Goal: Information Seeking & Learning: Learn about a topic

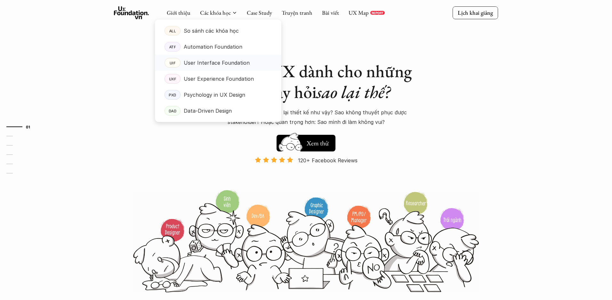
click at [231, 67] on p "User Interface Foundation" at bounding box center [217, 63] width 66 height 10
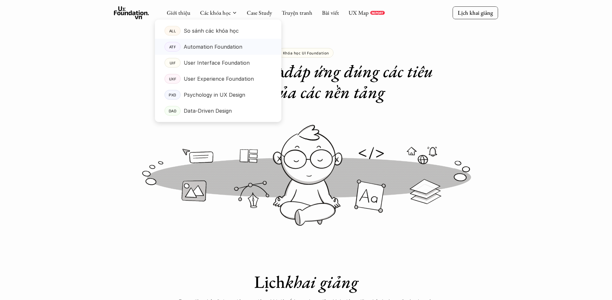
click at [222, 47] on p "Automation Foundation" at bounding box center [213, 47] width 59 height 10
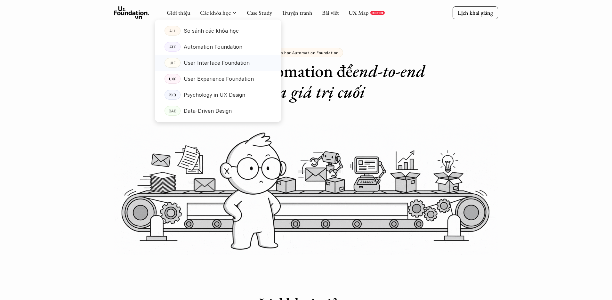
click at [220, 63] on p "User Interface Foundation" at bounding box center [217, 63] width 66 height 10
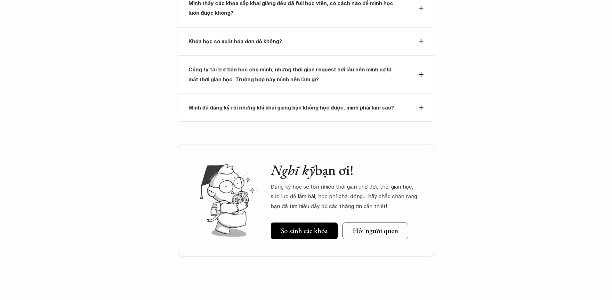
scroll to position [2276, 0]
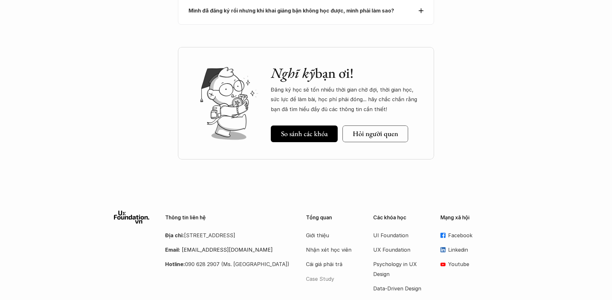
click at [331, 274] on p "Case Study" at bounding box center [331, 279] width 51 height 10
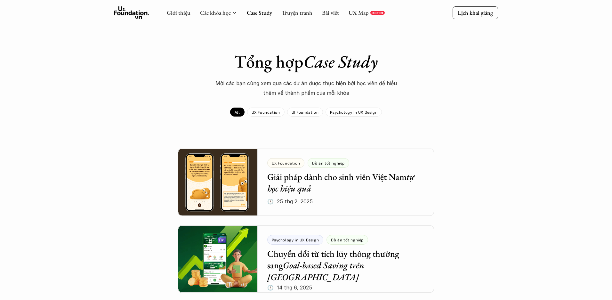
drag, startPoint x: 234, startPoint y: 60, endPoint x: 400, endPoint y: 68, distance: 166.3
click at [400, 68] on h1 "Tổng hợp Case Study" at bounding box center [306, 61] width 224 height 21
click at [376, 73] on div "Tổng hợp Case Study Mời các bạn cùng xem qua các dự án được thực hiện bới học v…" at bounding box center [305, 74] width 371 height 47
click at [360, 195] on div at bounding box center [306, 182] width 256 height 67
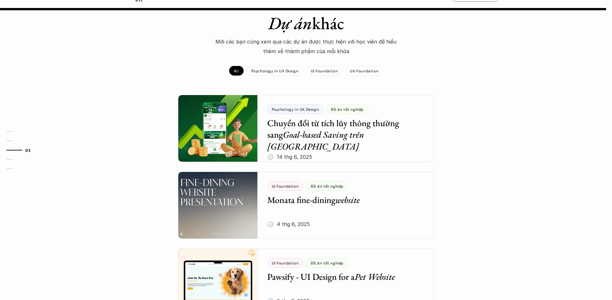
scroll to position [694, 0]
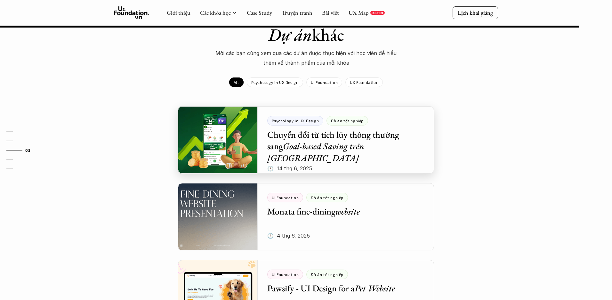
click at [364, 130] on div at bounding box center [306, 139] width 256 height 67
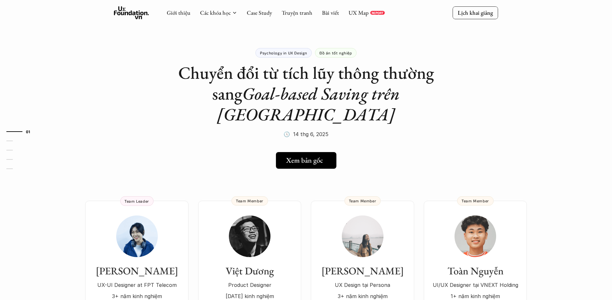
click at [305, 152] on link "Xem bản gốc" at bounding box center [306, 160] width 61 height 17
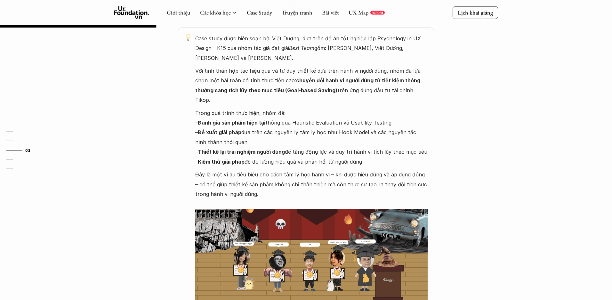
scroll to position [65, 0]
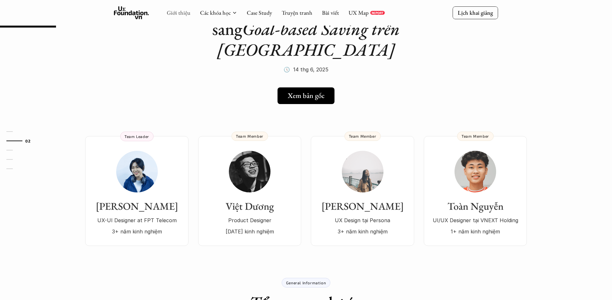
click at [182, 14] on link "Giới thiệu" at bounding box center [179, 12] width 24 height 7
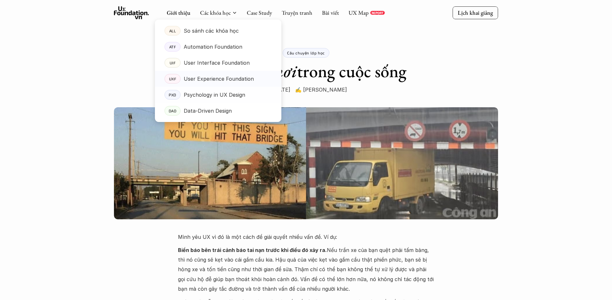
click at [219, 80] on p "User Experience Foundation" at bounding box center [219, 79] width 70 height 10
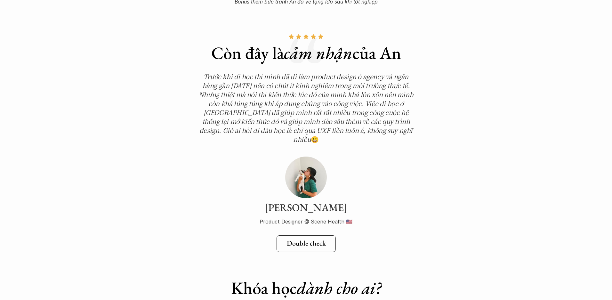
scroll to position [2197, 0]
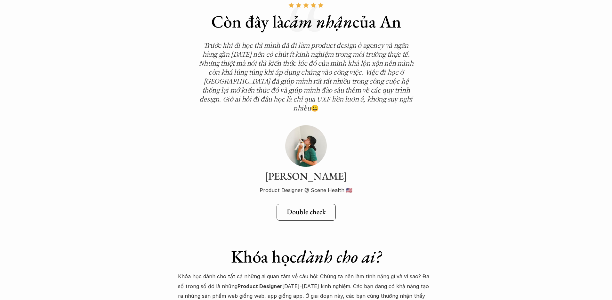
click at [309, 139] on img at bounding box center [306, 146] width 42 height 42
click at [309, 170] on h3 "[PERSON_NAME]" at bounding box center [306, 176] width 221 height 12
click at [307, 170] on h3 "[PERSON_NAME]" at bounding box center [306, 176] width 221 height 12
click at [269, 170] on h3 "[PERSON_NAME]" at bounding box center [306, 176] width 221 height 12
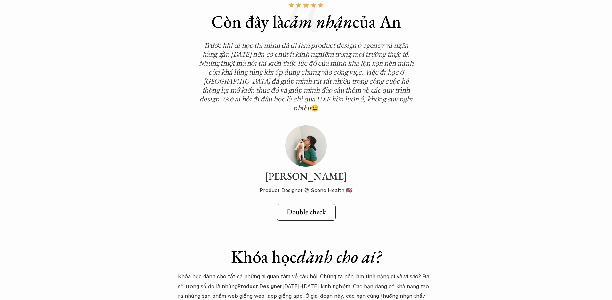
drag, startPoint x: 269, startPoint y: 156, endPoint x: 352, endPoint y: 156, distance: 83.2
click at [352, 170] on h3 "[PERSON_NAME]" at bounding box center [306, 176] width 221 height 12
copy h3 "[PERSON_NAME]"
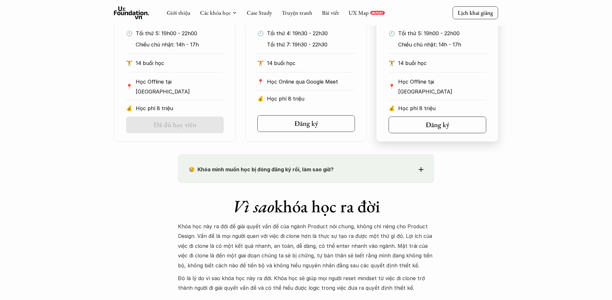
scroll to position [0, 0]
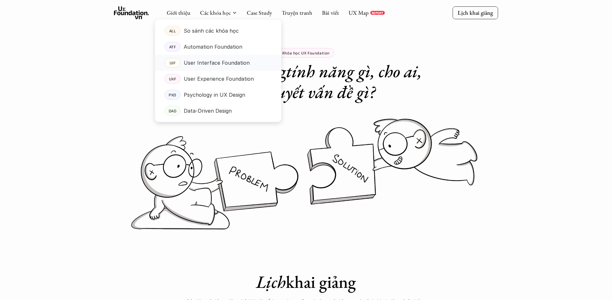
click at [220, 60] on p "User Interface Foundation" at bounding box center [217, 63] width 66 height 10
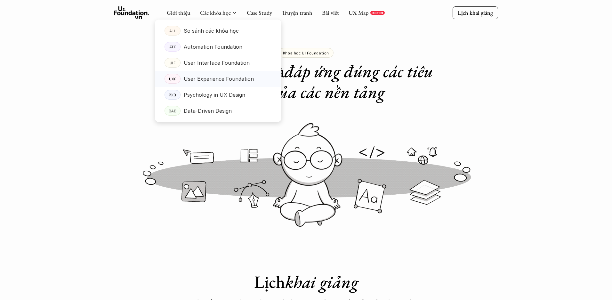
click at [209, 80] on p "User Experience Foundation" at bounding box center [219, 79] width 70 height 10
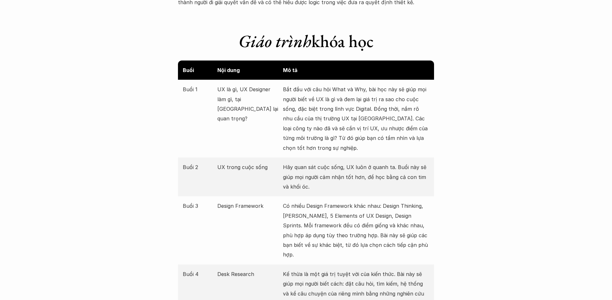
scroll to position [747, 0]
